Goal: Task Accomplishment & Management: Manage account settings

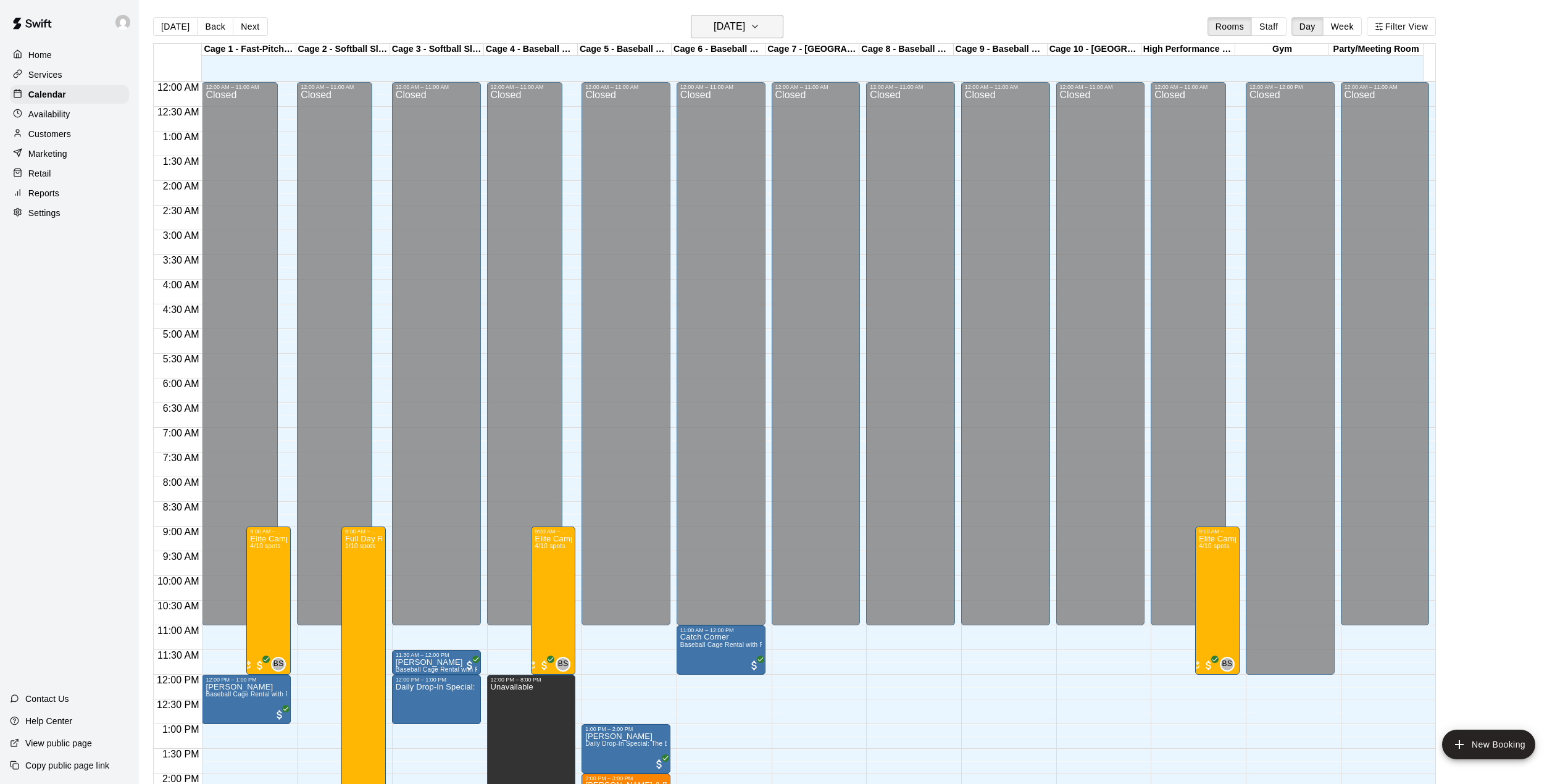
scroll to position [389, 0]
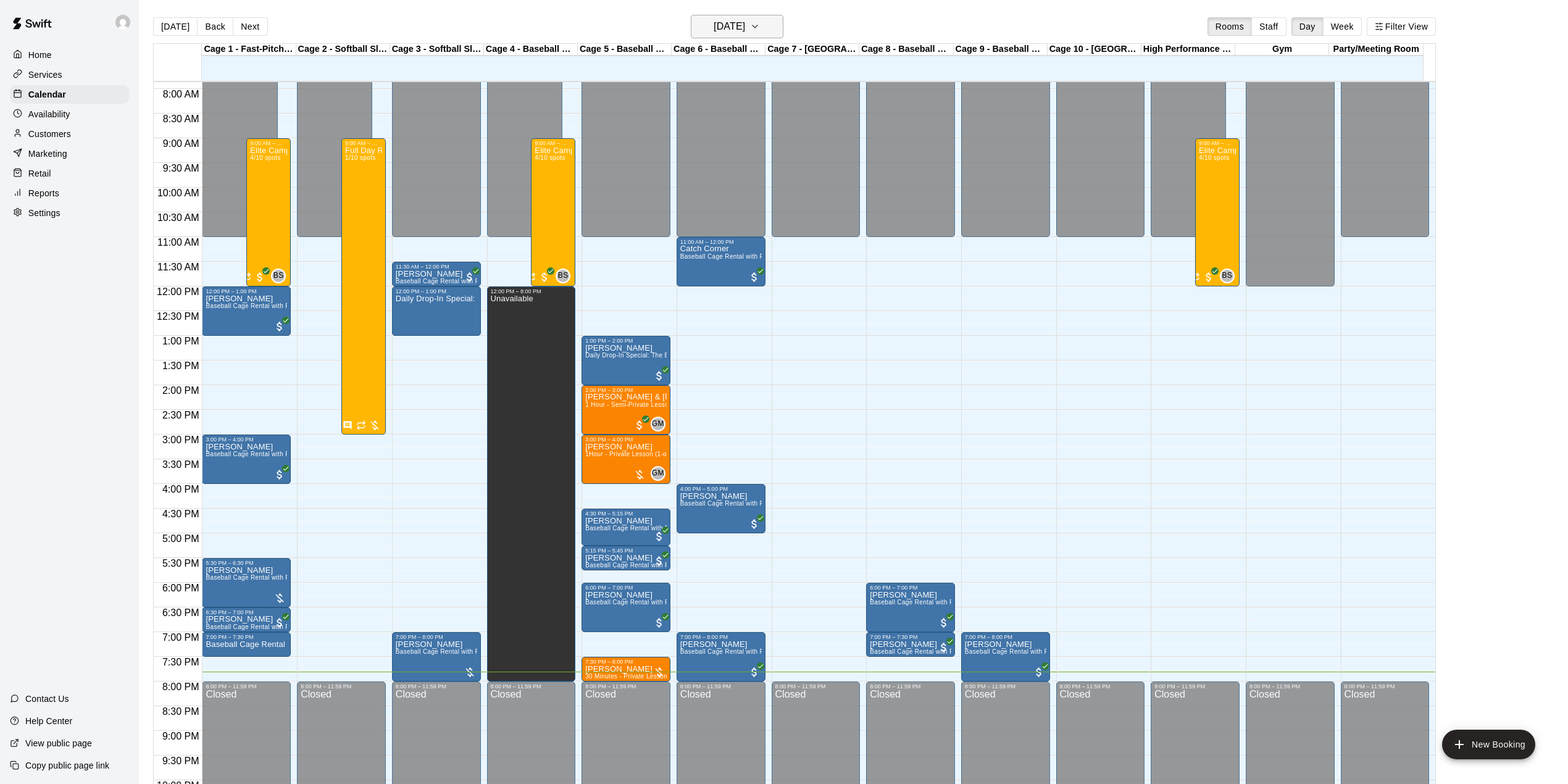
click at [746, 30] on h6 "[DATE]" at bounding box center [729, 27] width 32 height 17
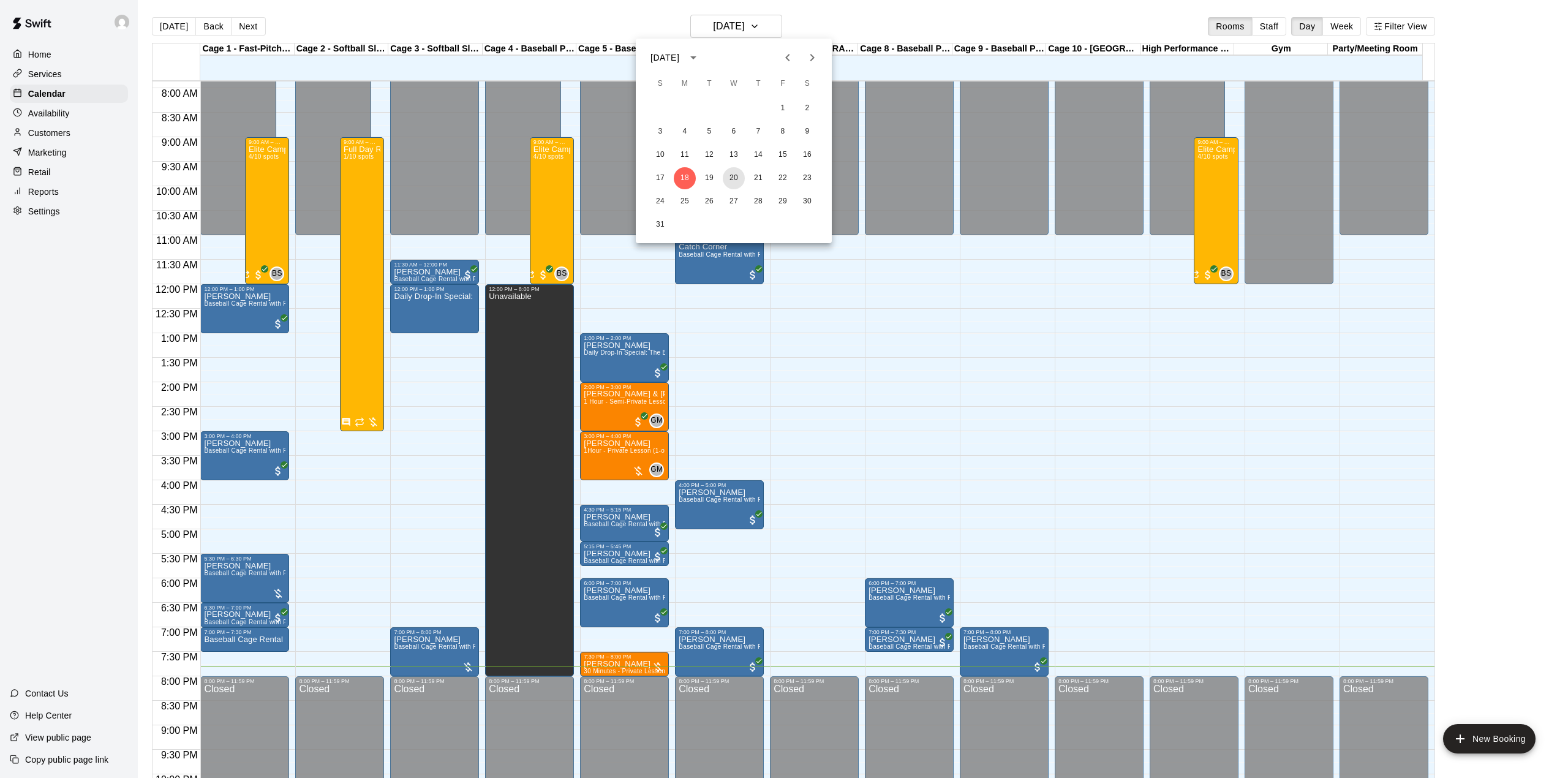
click at [726, 182] on button "20" at bounding box center [734, 179] width 22 height 22
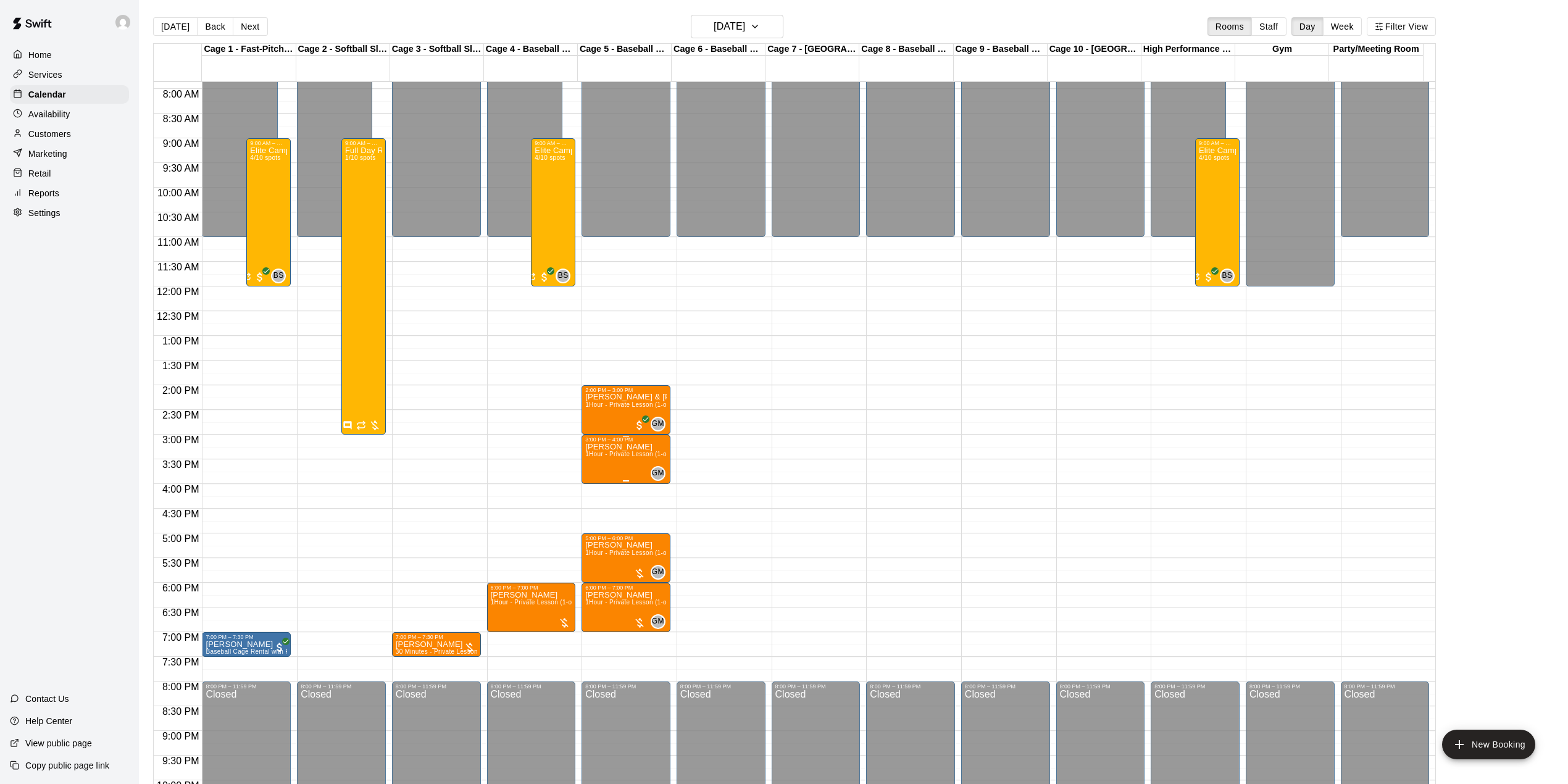
click at [658, 457] on span "1Hour - Private Lesson (1-on-1)" at bounding box center [632, 454] width 93 height 7
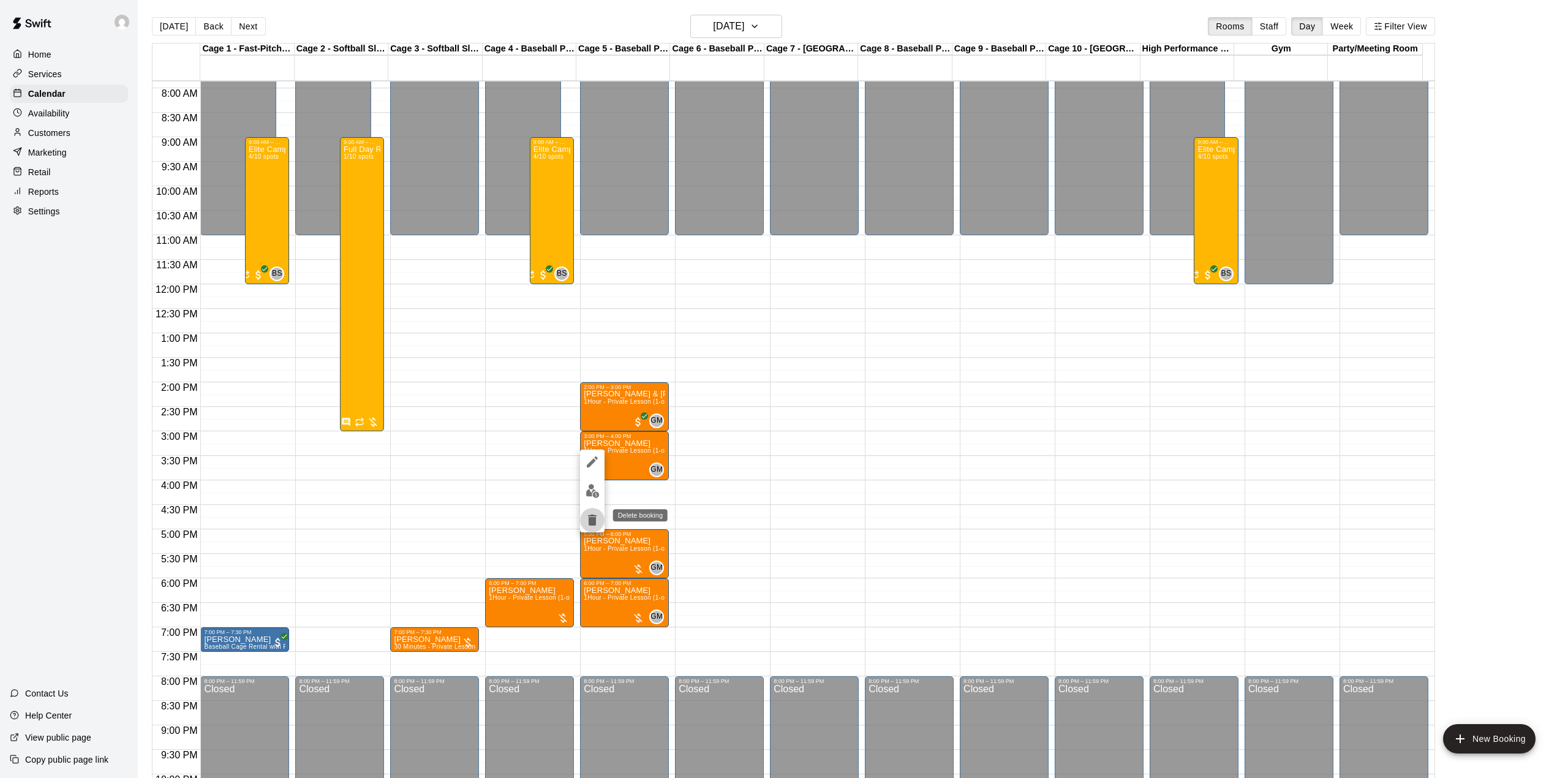
click at [596, 526] on icon "delete" at bounding box center [592, 520] width 15 height 15
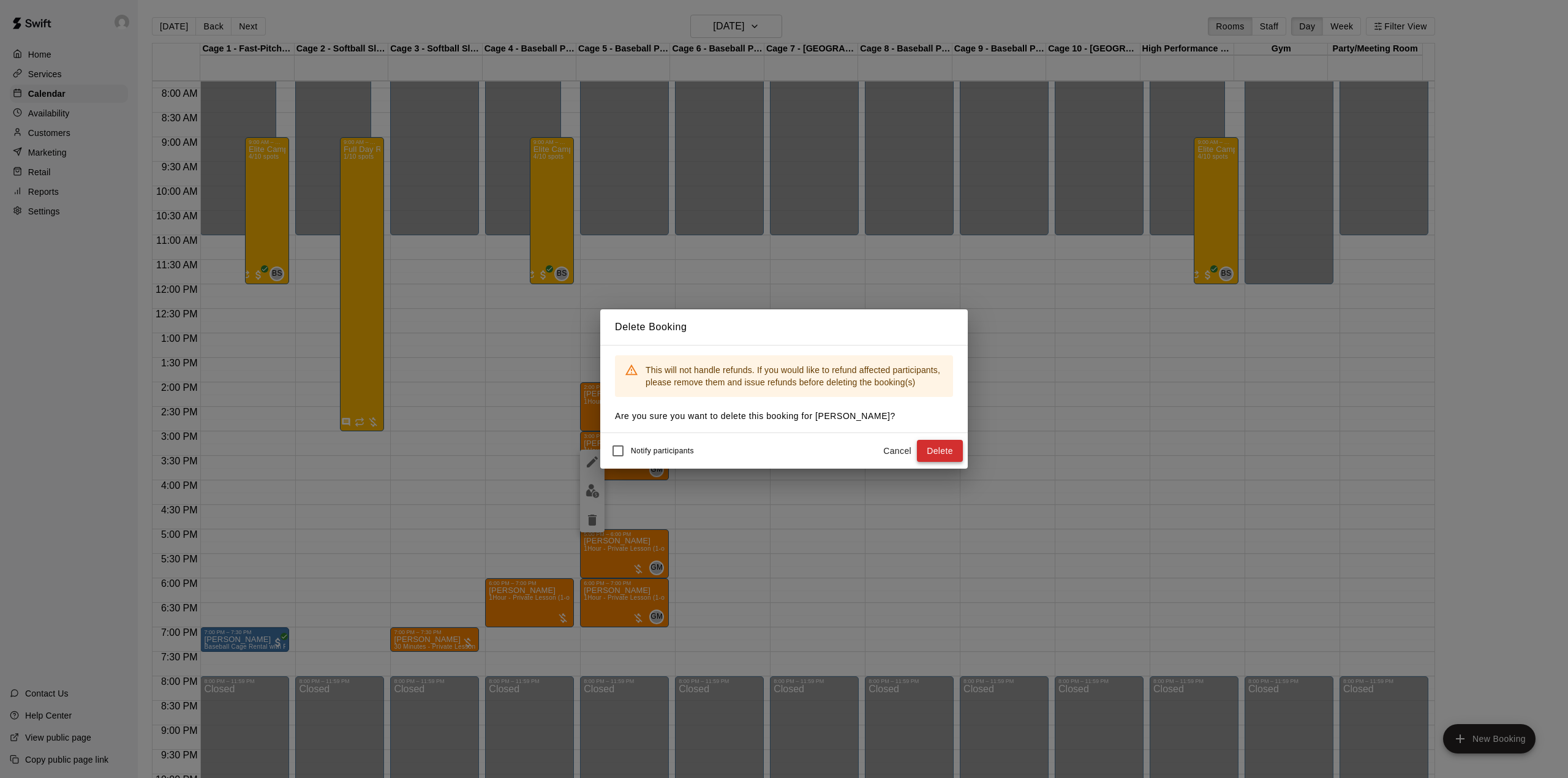
click at [953, 456] on button "Delete" at bounding box center [940, 451] width 46 height 23
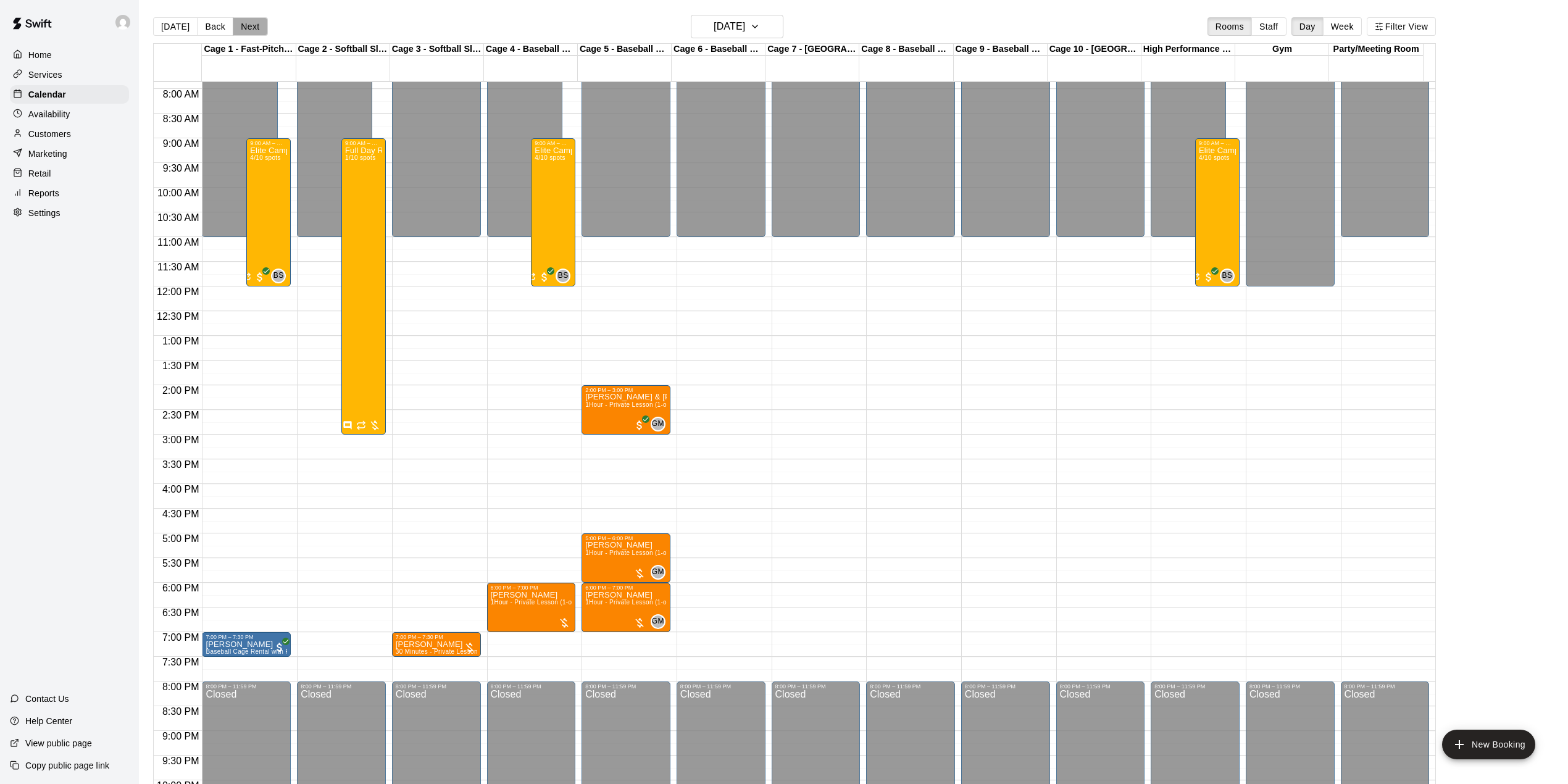
click at [255, 34] on button "Next" at bounding box center [250, 26] width 34 height 18
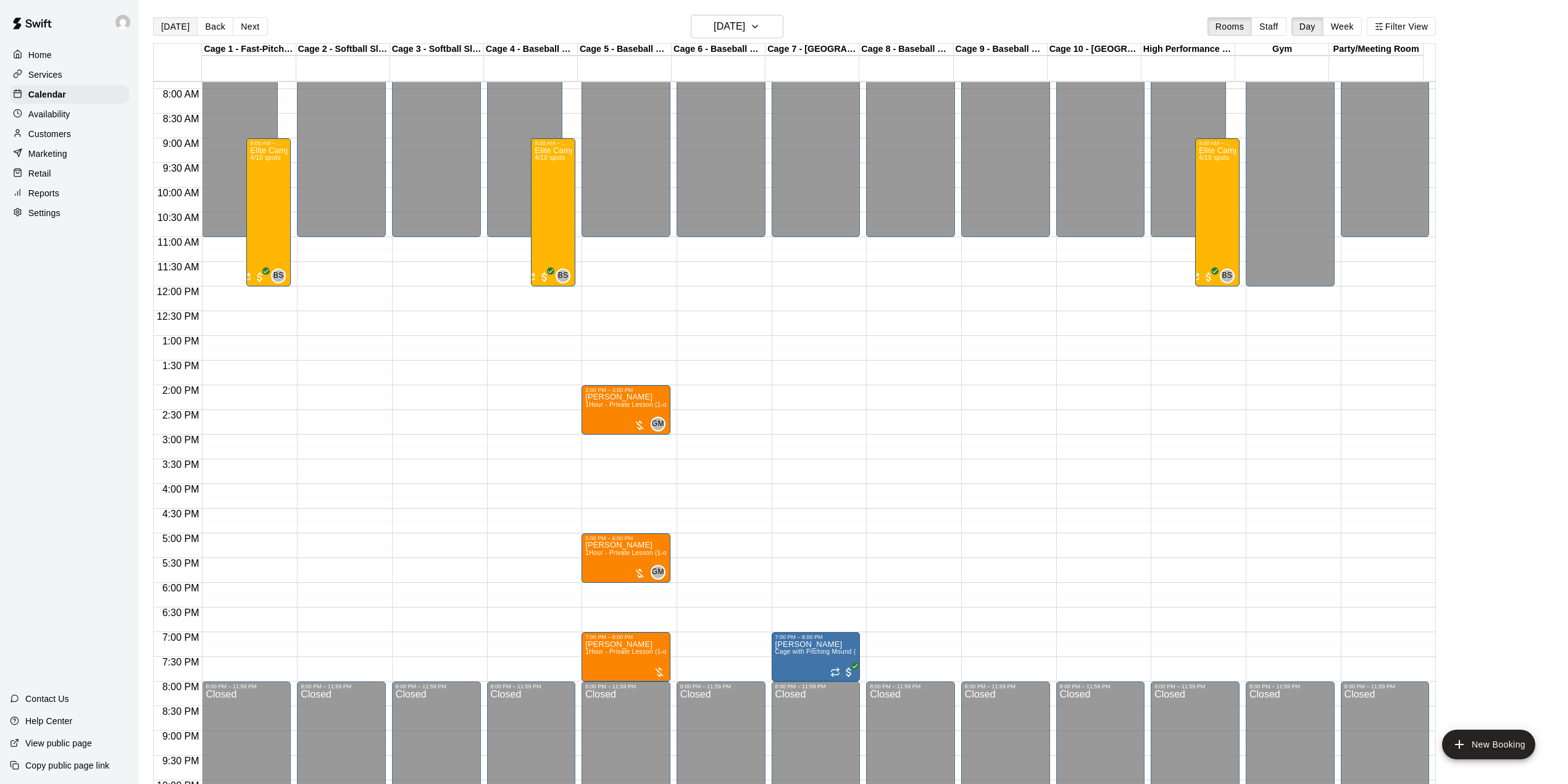
click at [178, 25] on button "[DATE]" at bounding box center [176, 26] width 45 height 18
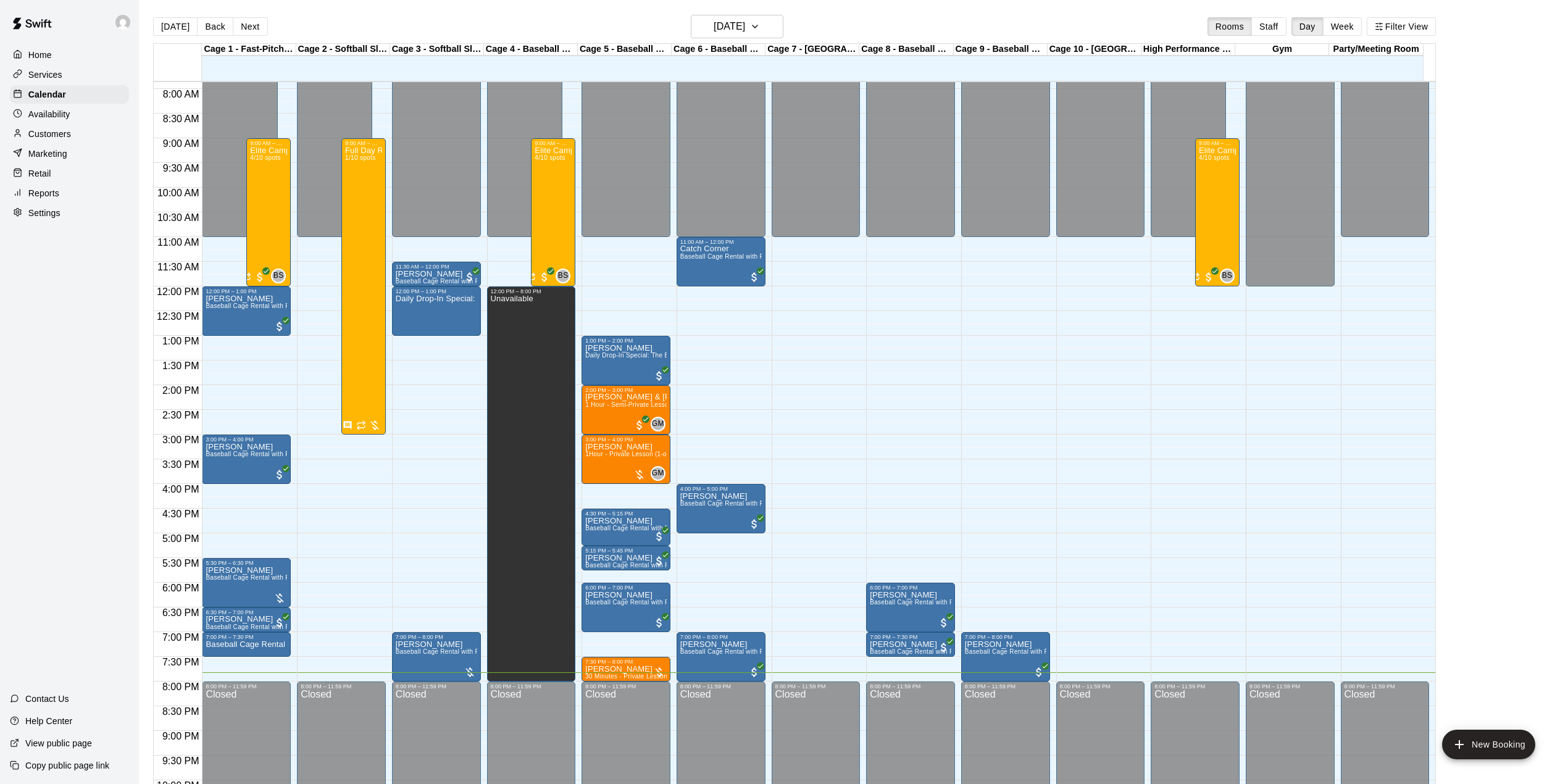
click at [253, 30] on button "Next" at bounding box center [250, 26] width 34 height 18
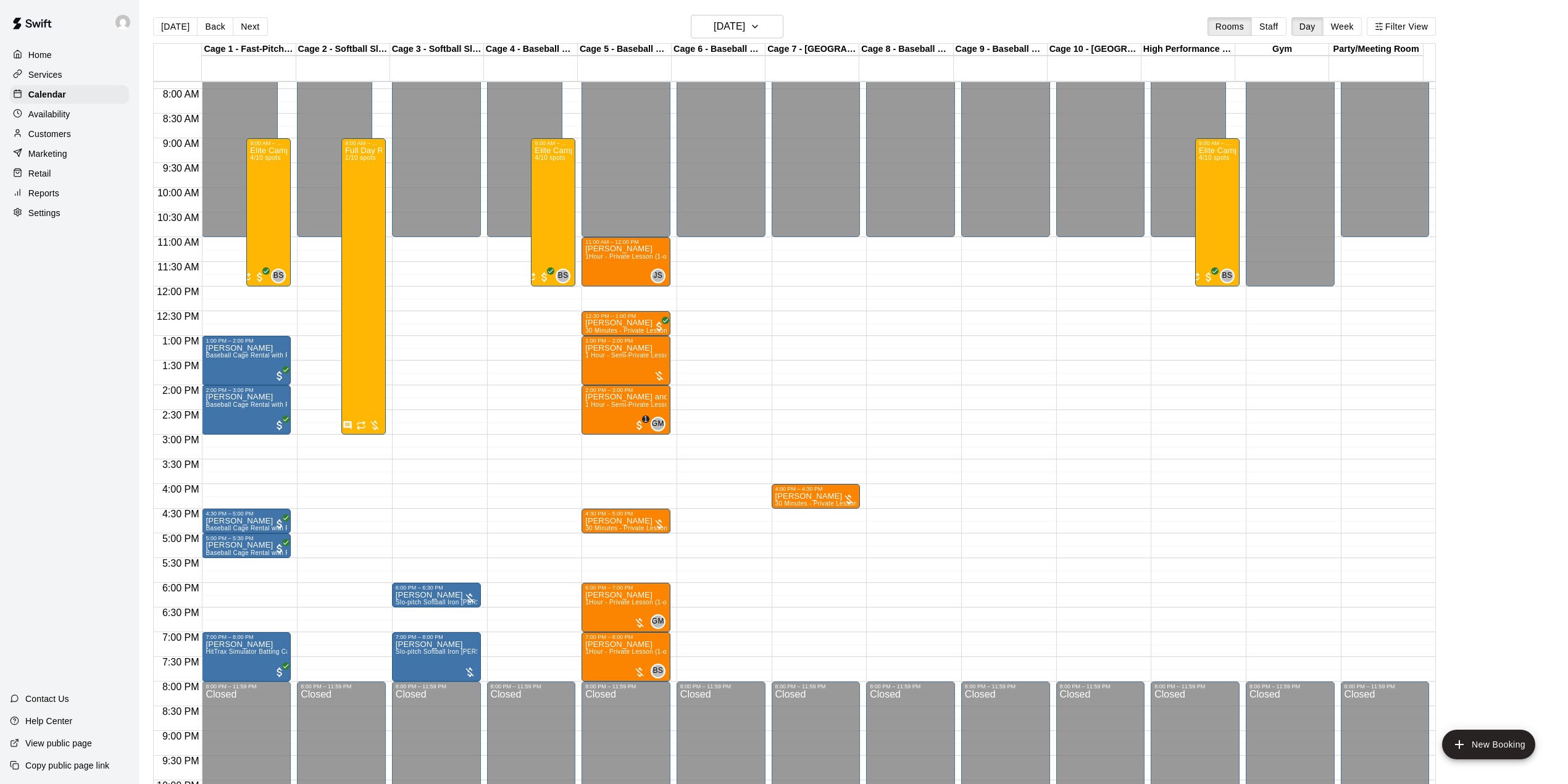
click at [253, 30] on button "Next" at bounding box center [250, 26] width 34 height 18
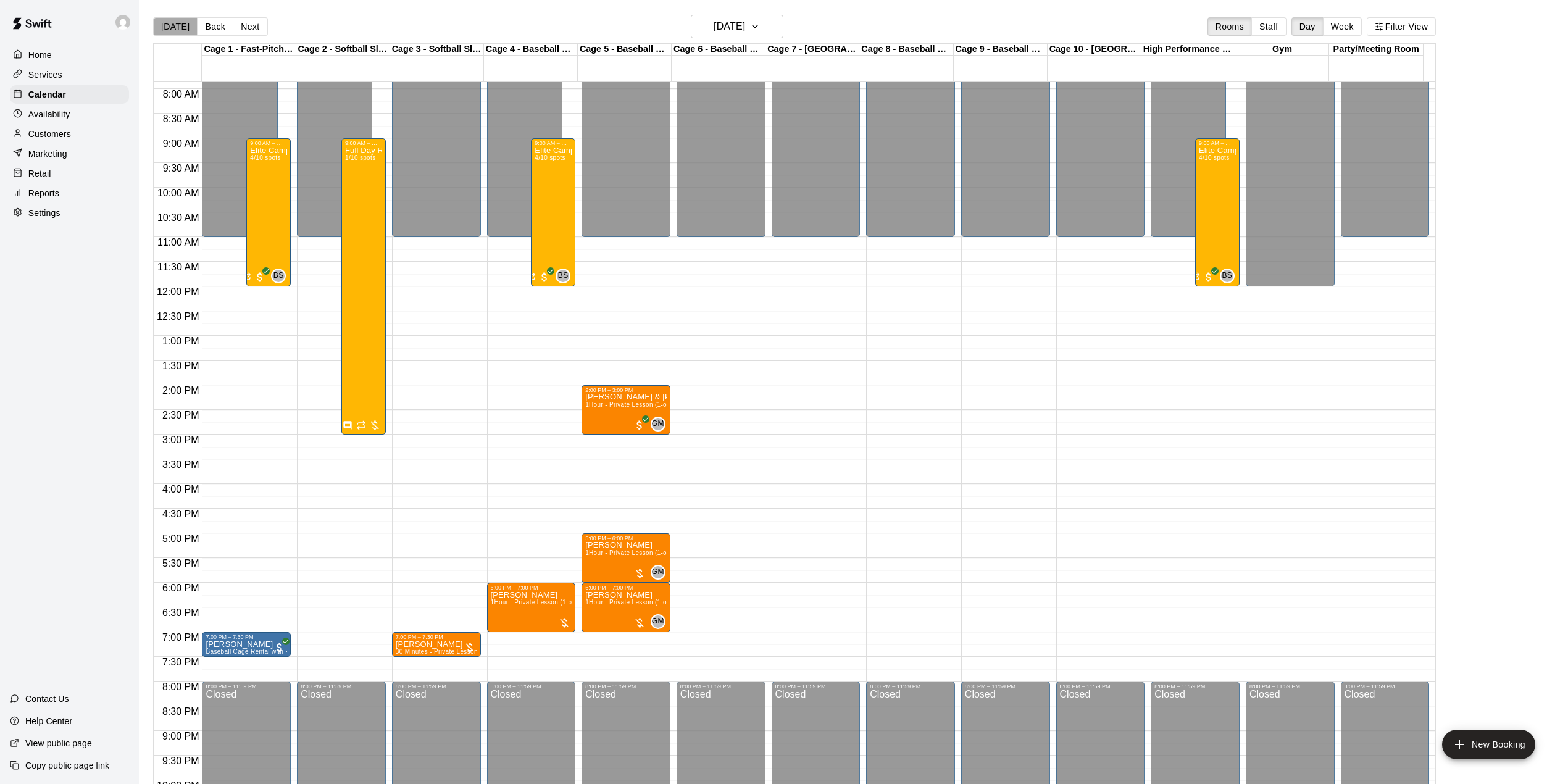
click at [184, 21] on button "[DATE]" at bounding box center [176, 26] width 45 height 18
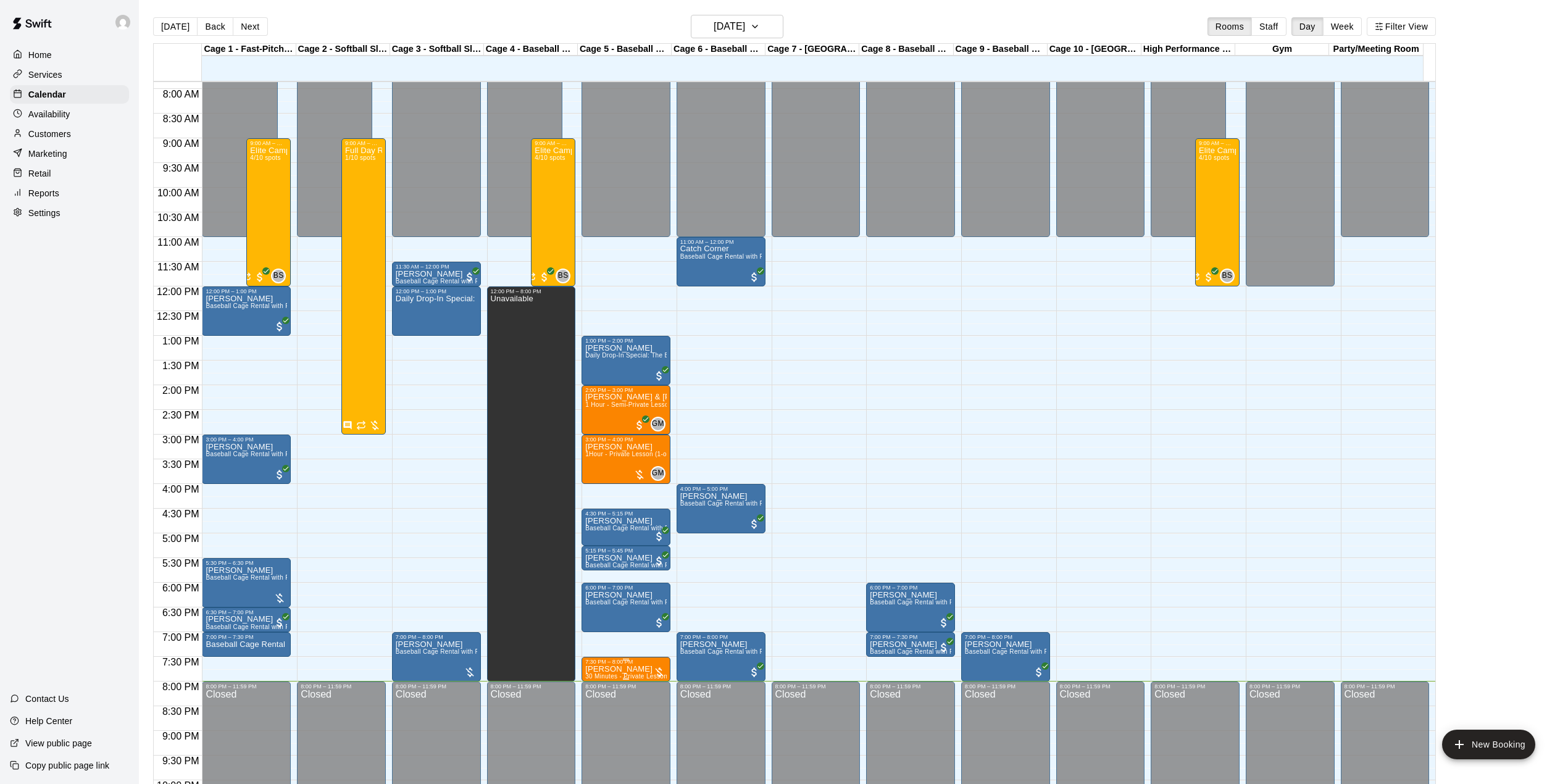
click at [608, 660] on div at bounding box center [626, 659] width 82 height 2
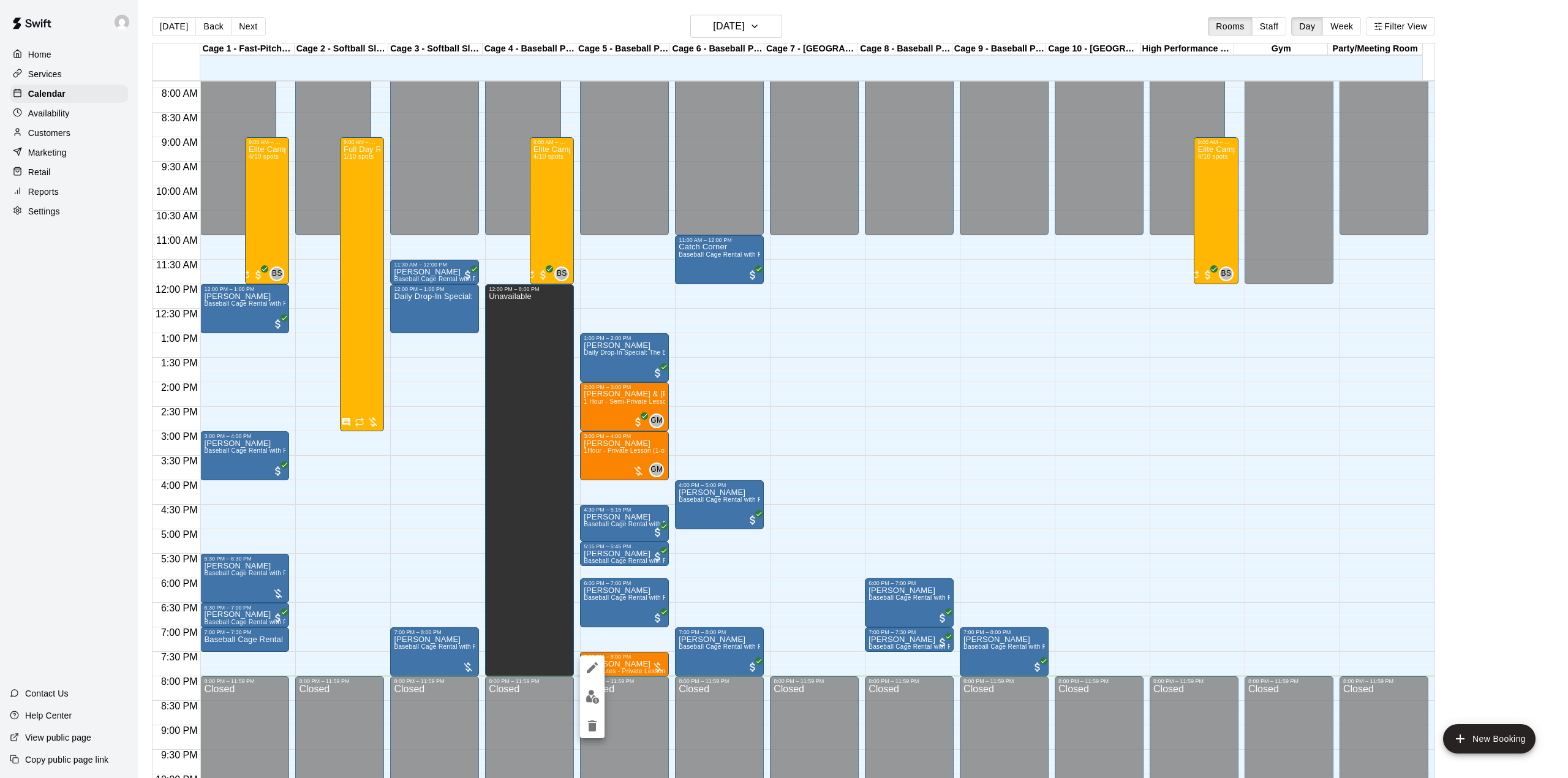
click at [592, 698] on img "edit" at bounding box center [592, 697] width 14 height 14
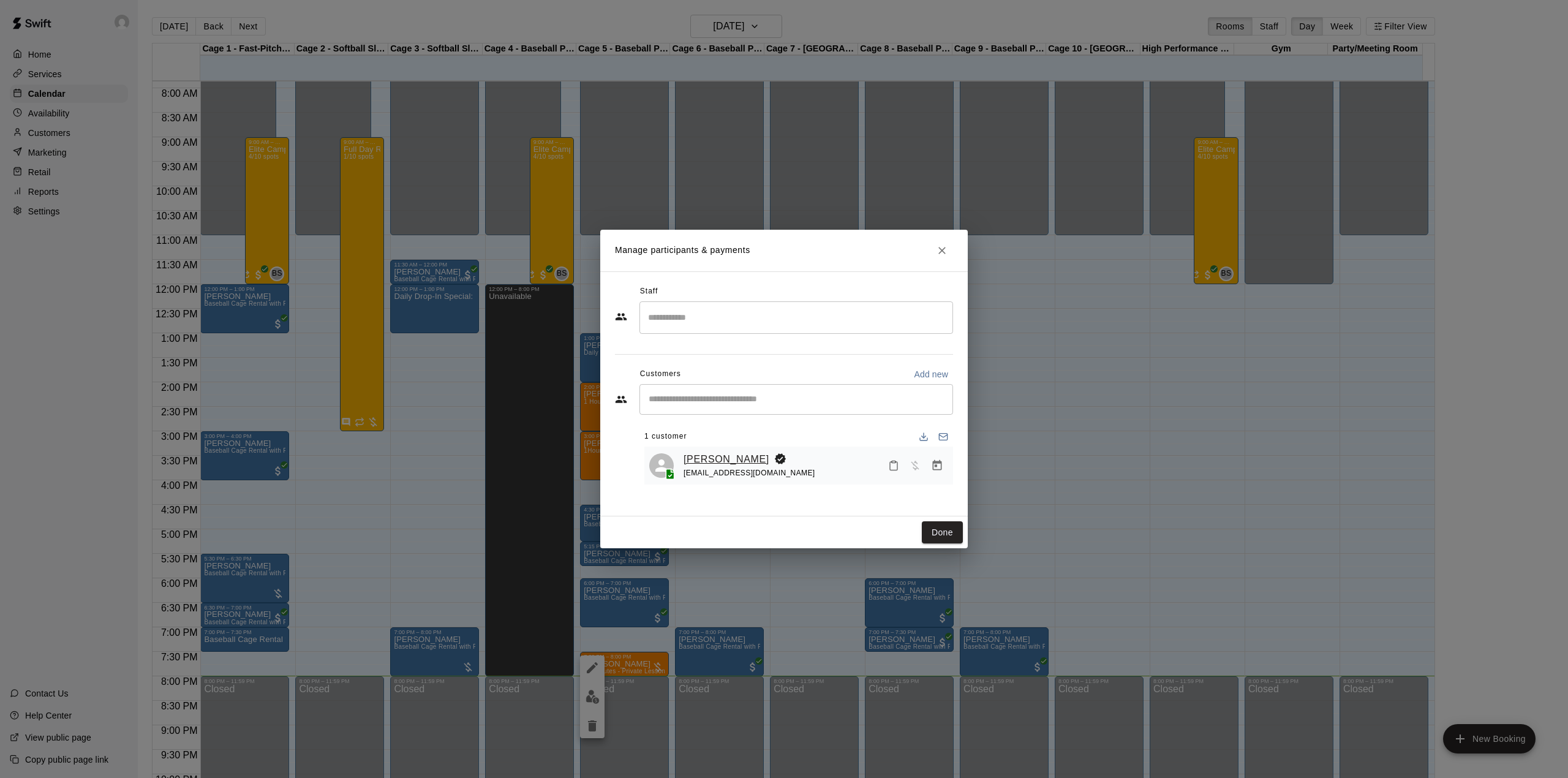
click at [726, 466] on link "[PERSON_NAME]" at bounding box center [726, 459] width 85 height 16
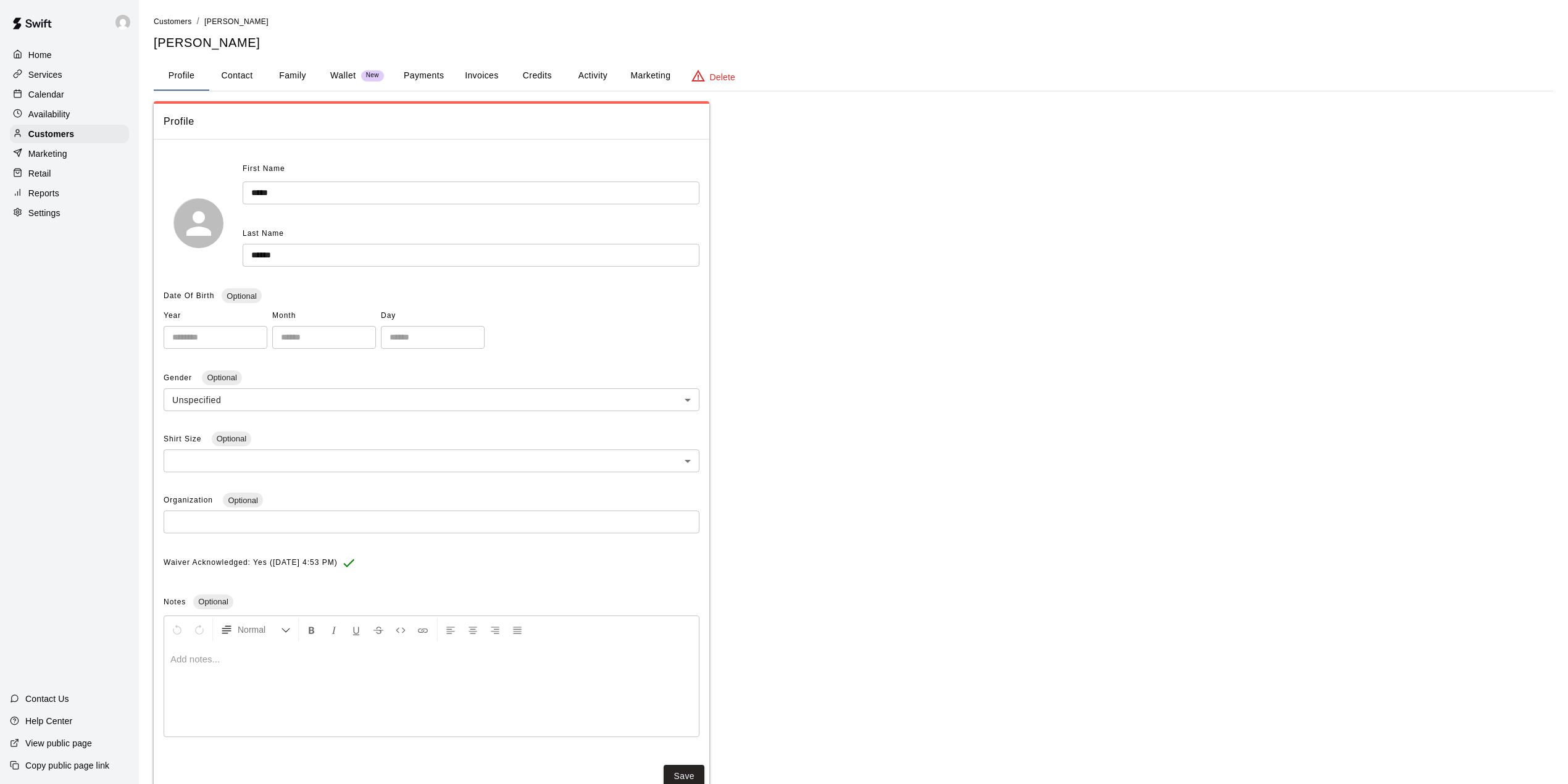
click at [546, 68] on button "Credits" at bounding box center [537, 76] width 55 height 29
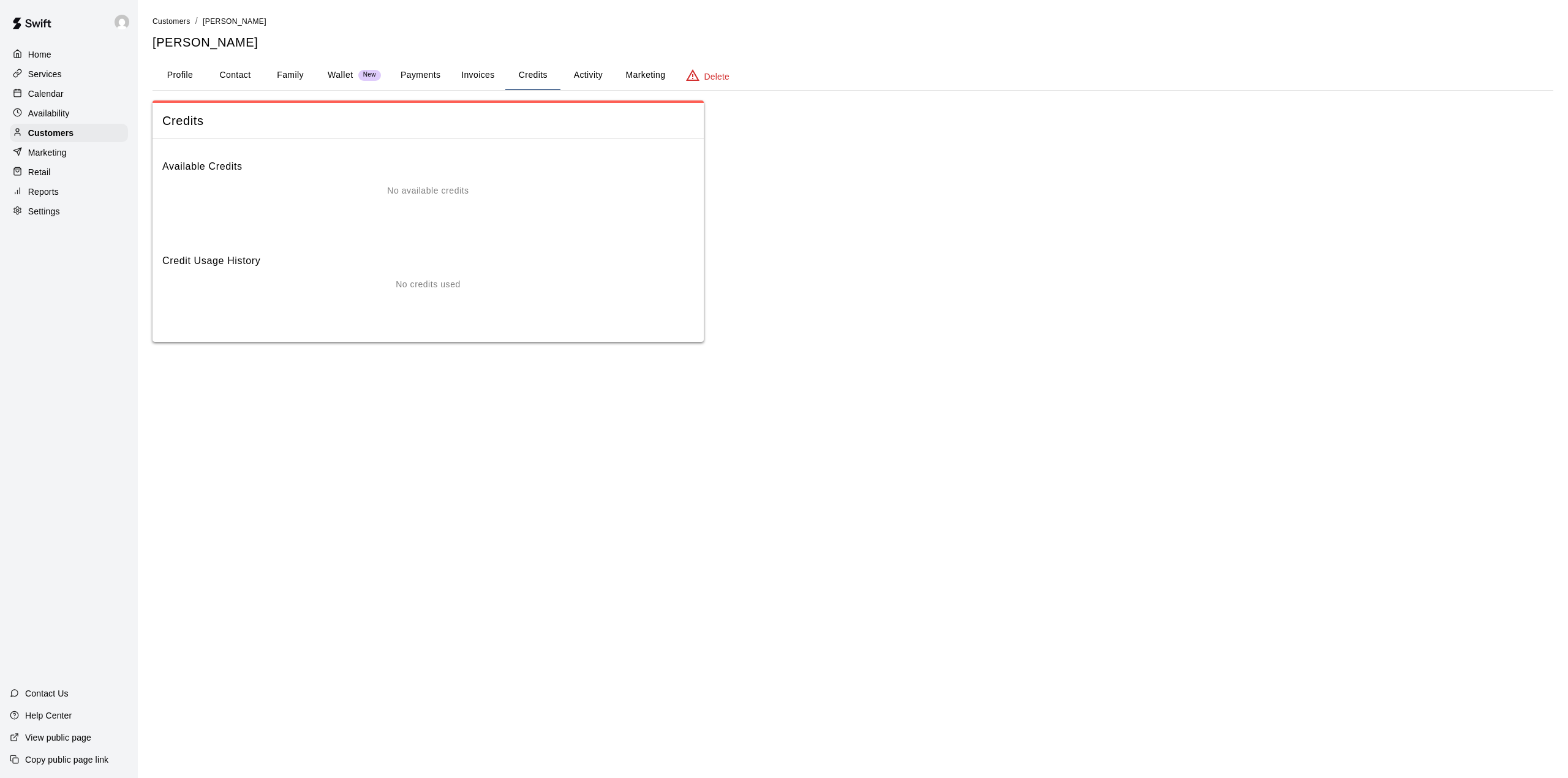
click at [587, 66] on button "Activity" at bounding box center [587, 75] width 55 height 29
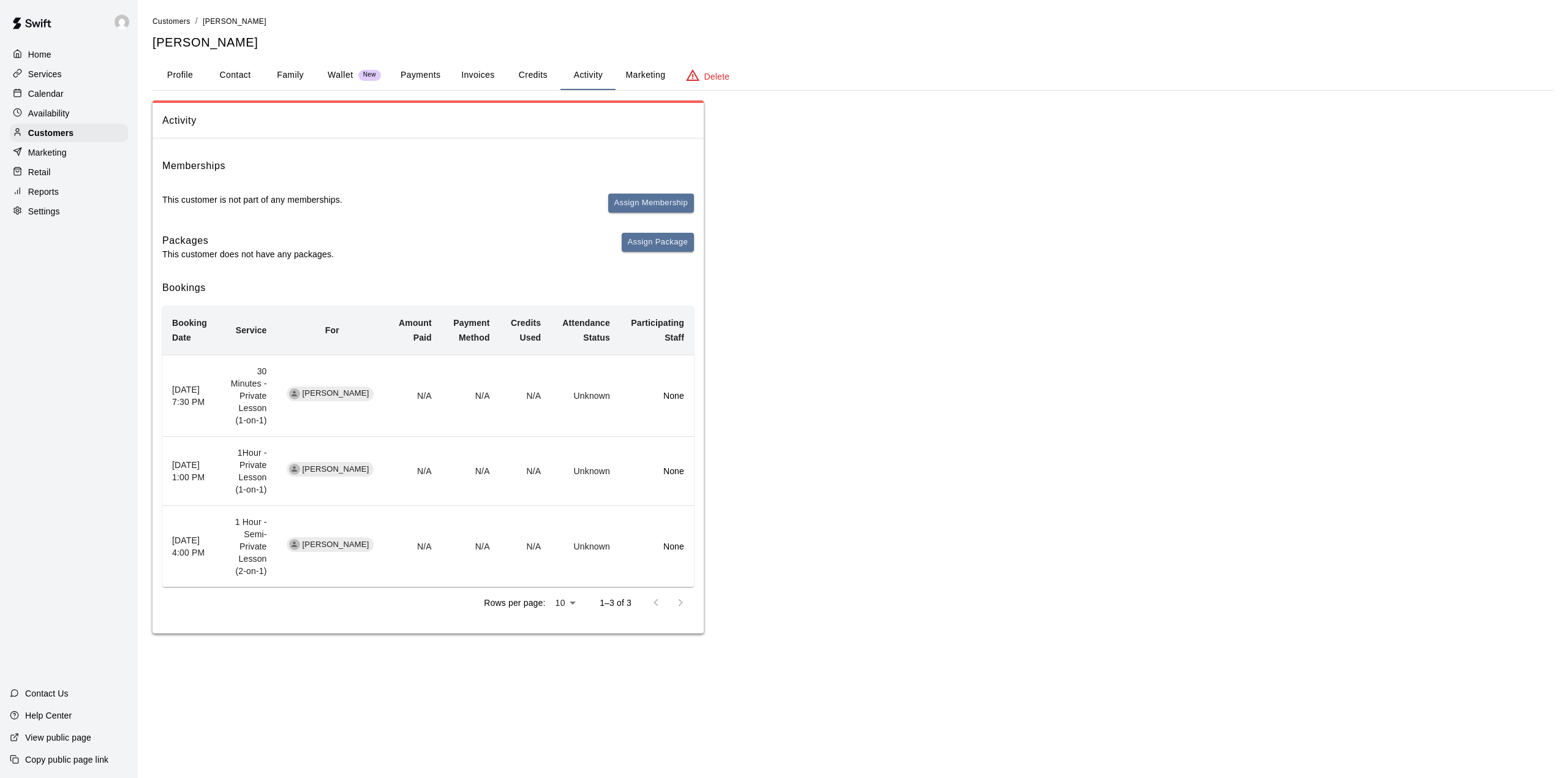
click at [417, 68] on button "Payments" at bounding box center [420, 75] width 59 height 29
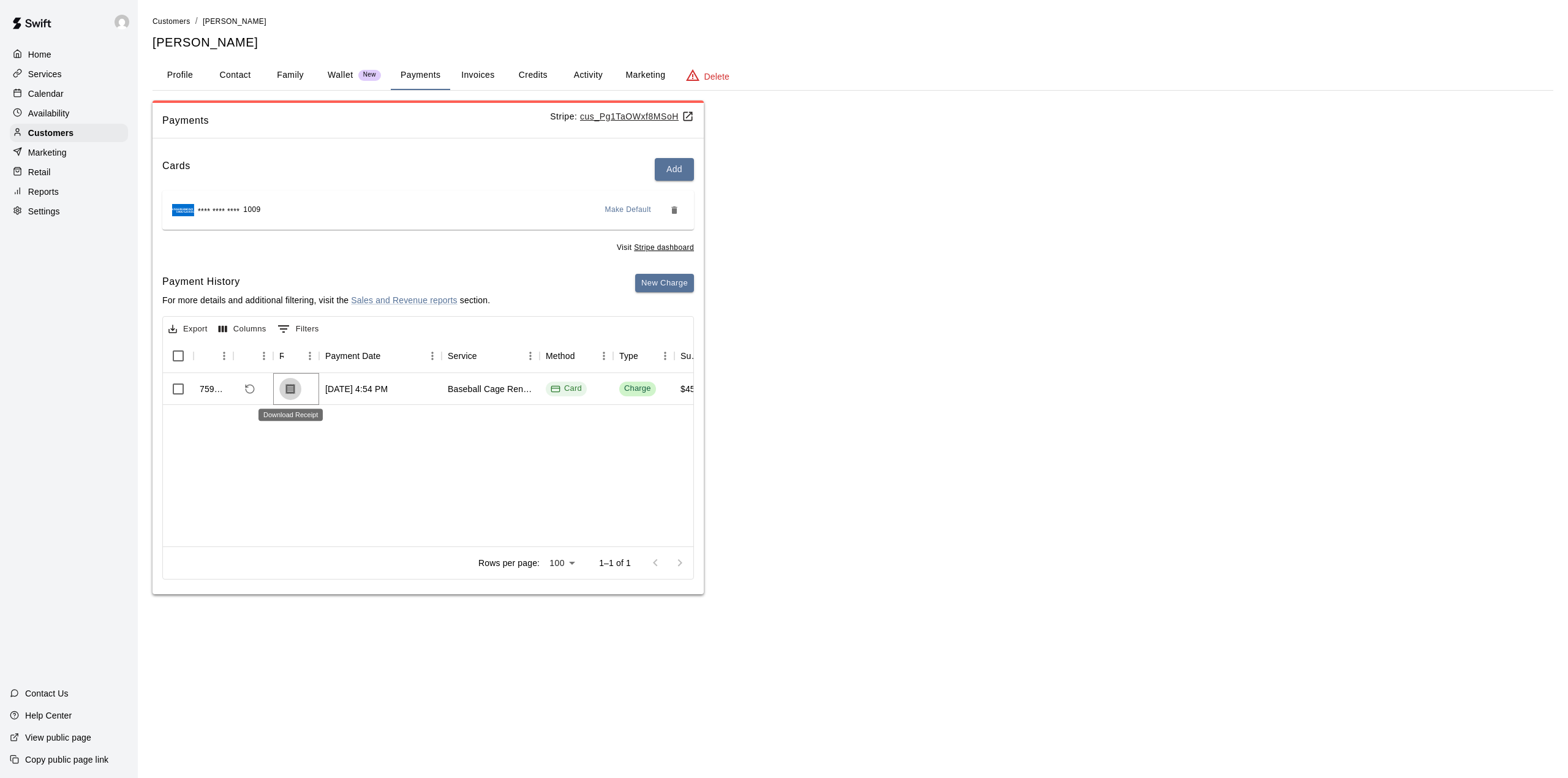
click at [292, 390] on icon "Download Receipt" at bounding box center [290, 388] width 9 height 10
click at [185, 68] on button "Profile" at bounding box center [180, 75] width 55 height 29
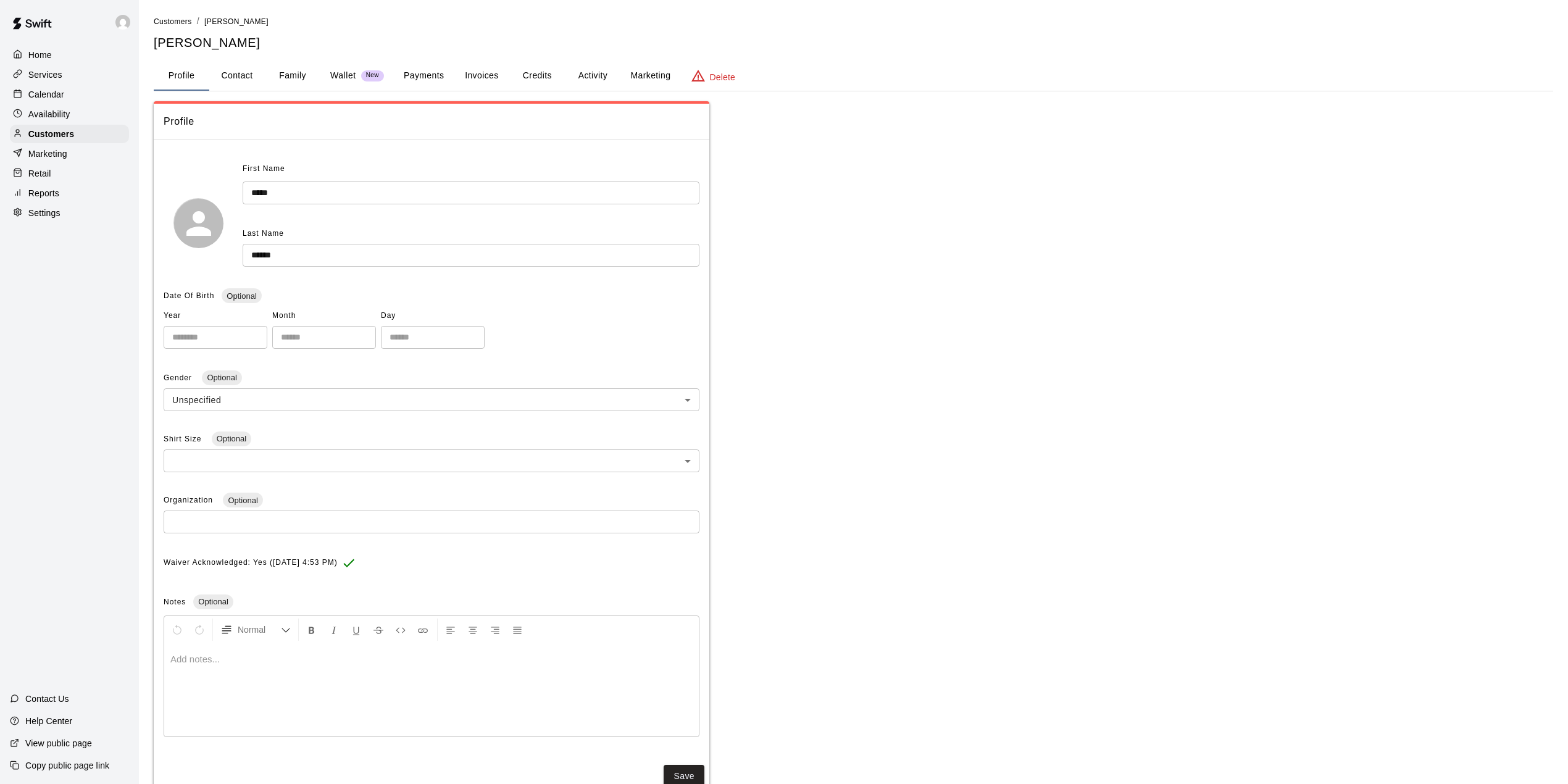
click at [78, 114] on div "Availability" at bounding box center [69, 114] width 119 height 18
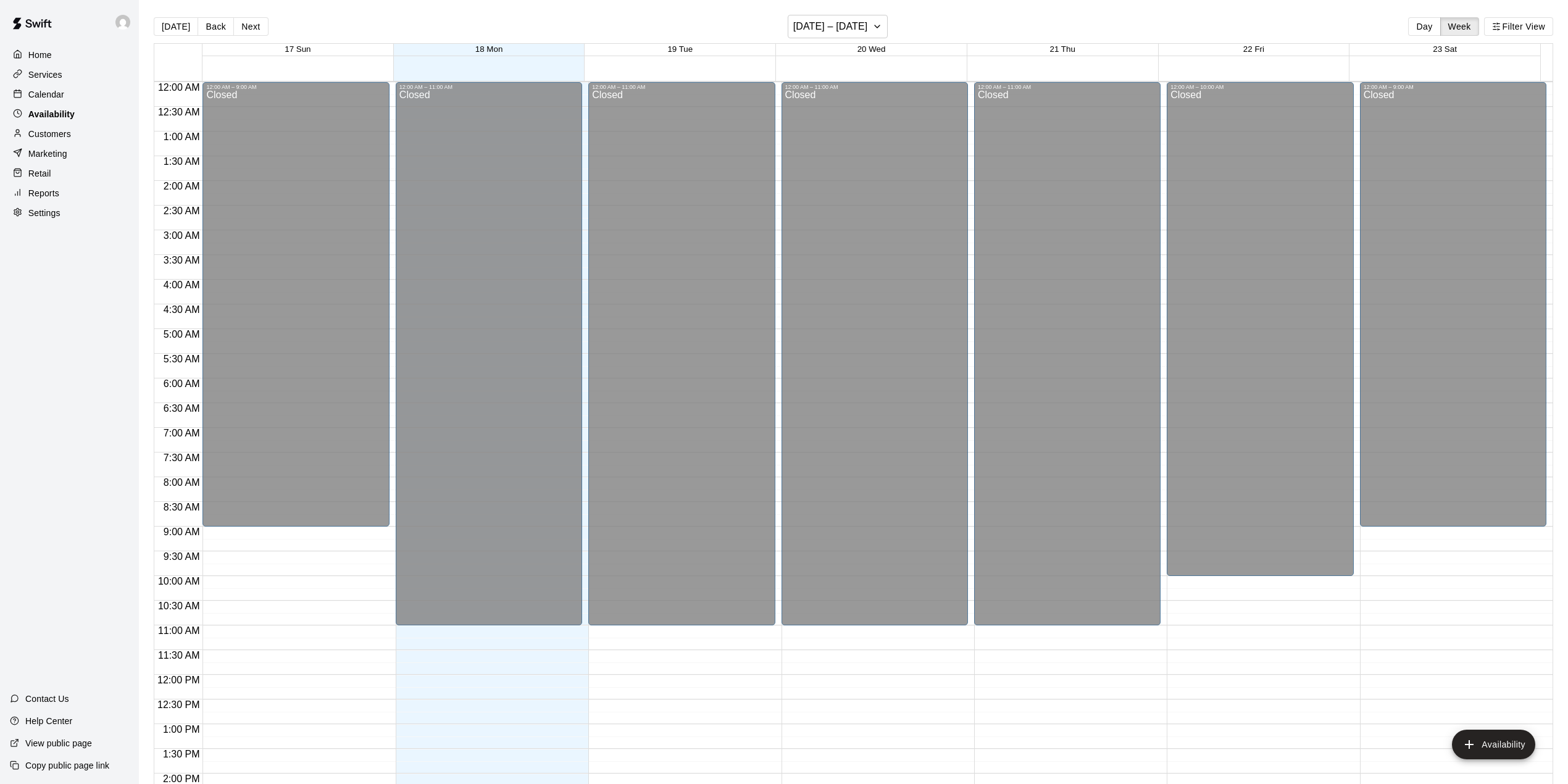
scroll to position [470, 0]
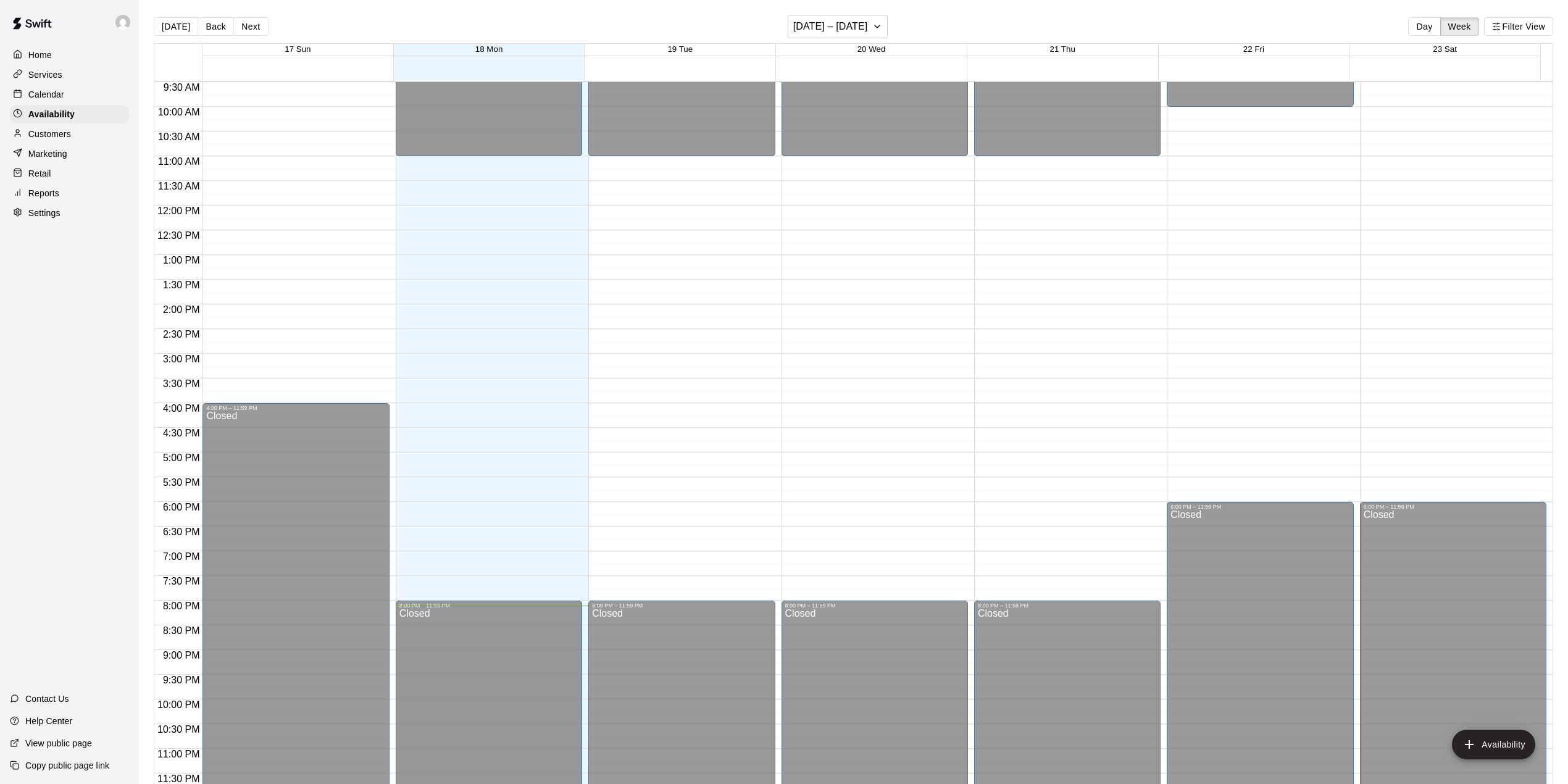
click at [70, 101] on div "Calendar" at bounding box center [69, 94] width 119 height 18
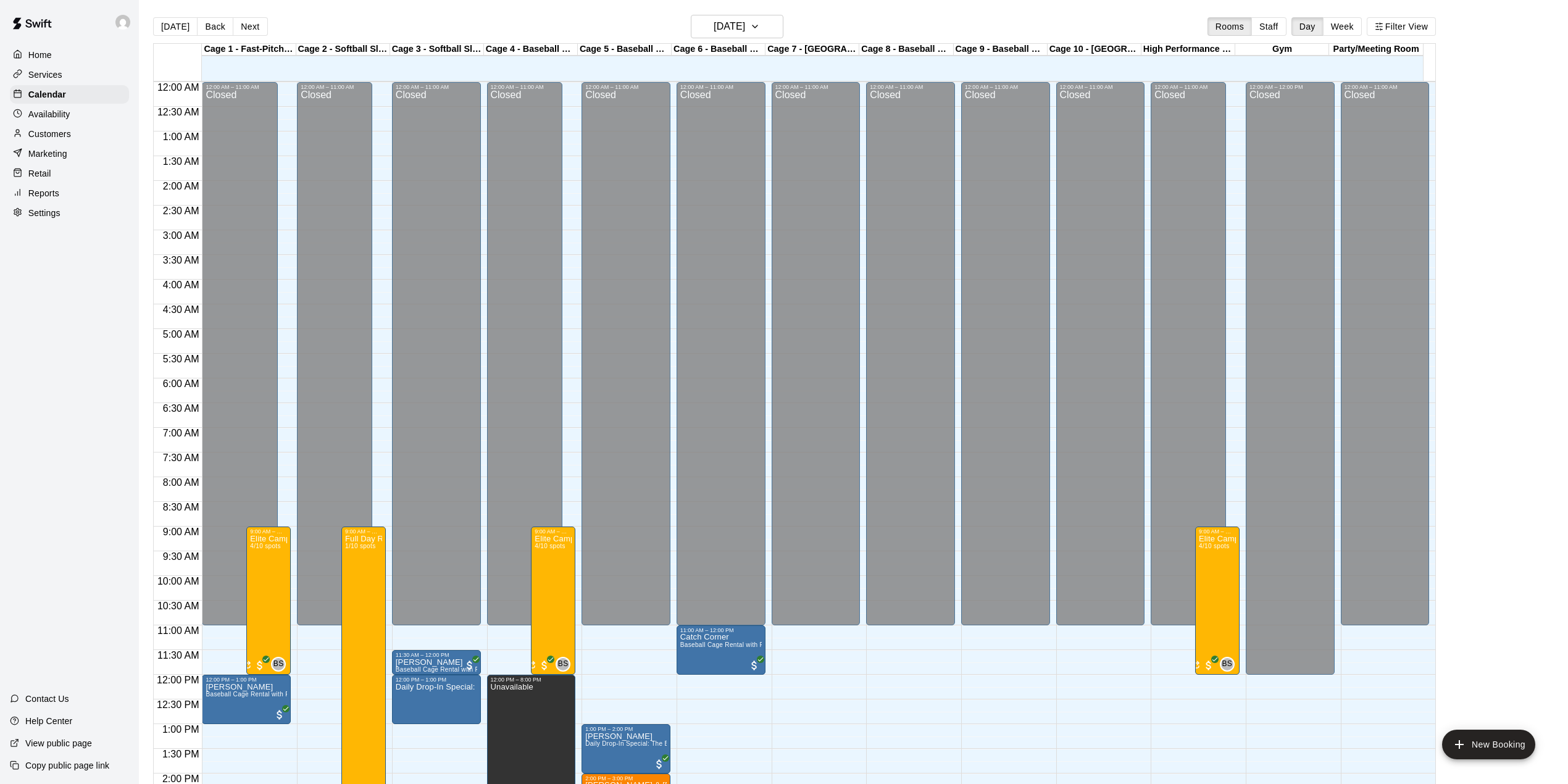
scroll to position [432, 0]
